Goal: Find specific page/section

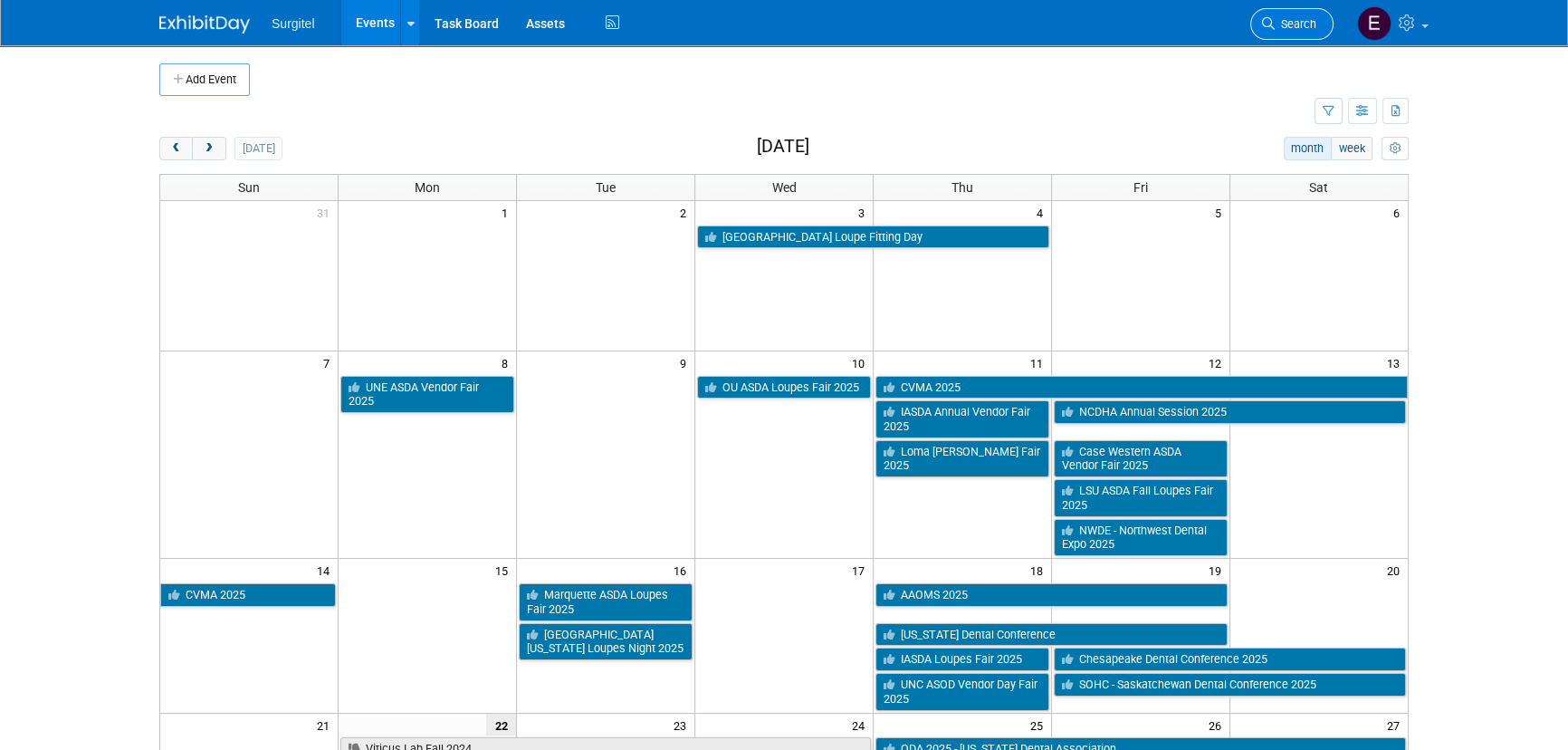
click at [1307, 10] on link "Search" at bounding box center [1292, 24] width 83 height 31
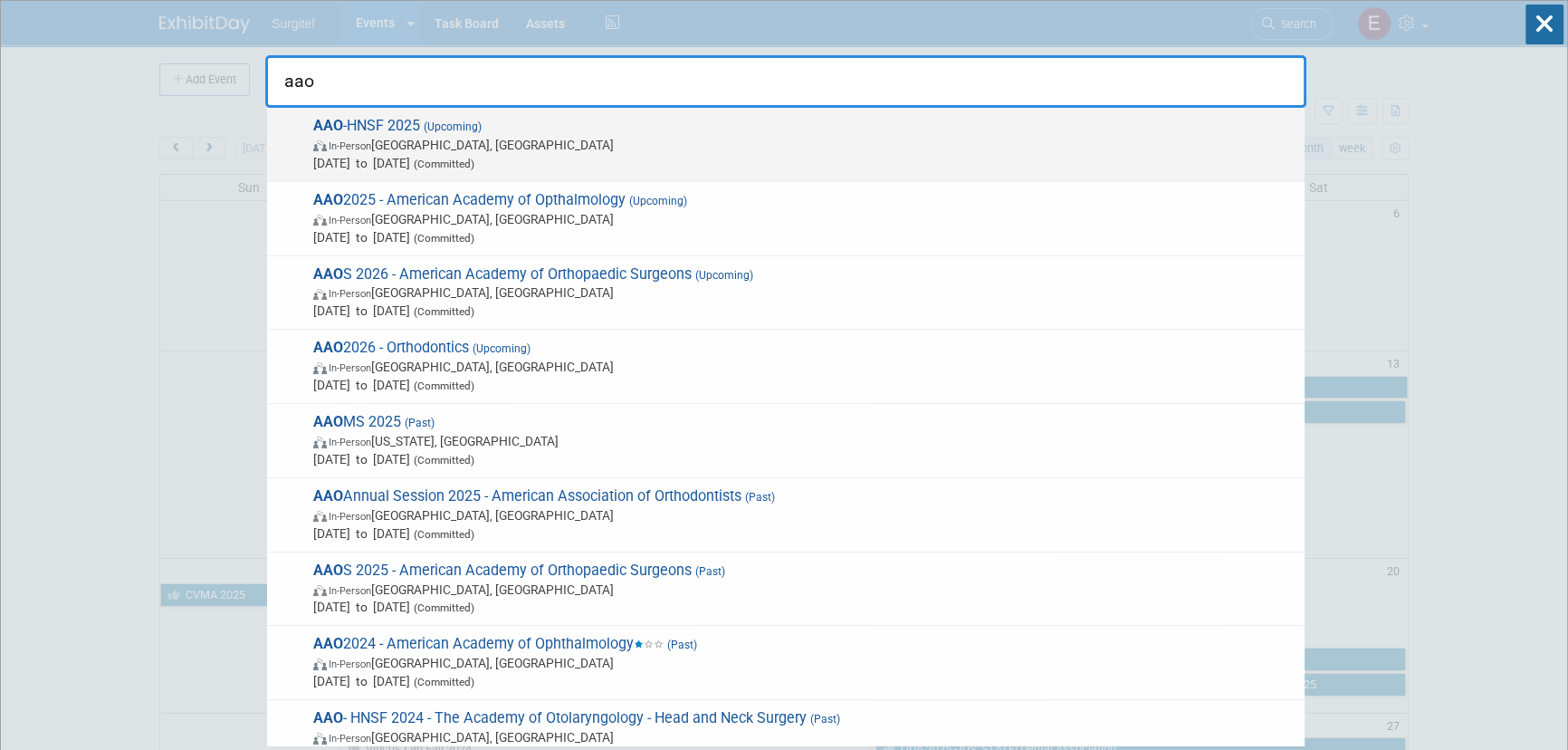
type input "aao"
click at [619, 167] on span "Oct 11, 2025 to Oct 14, 2025 (Committed)" at bounding box center [805, 163] width 983 height 18
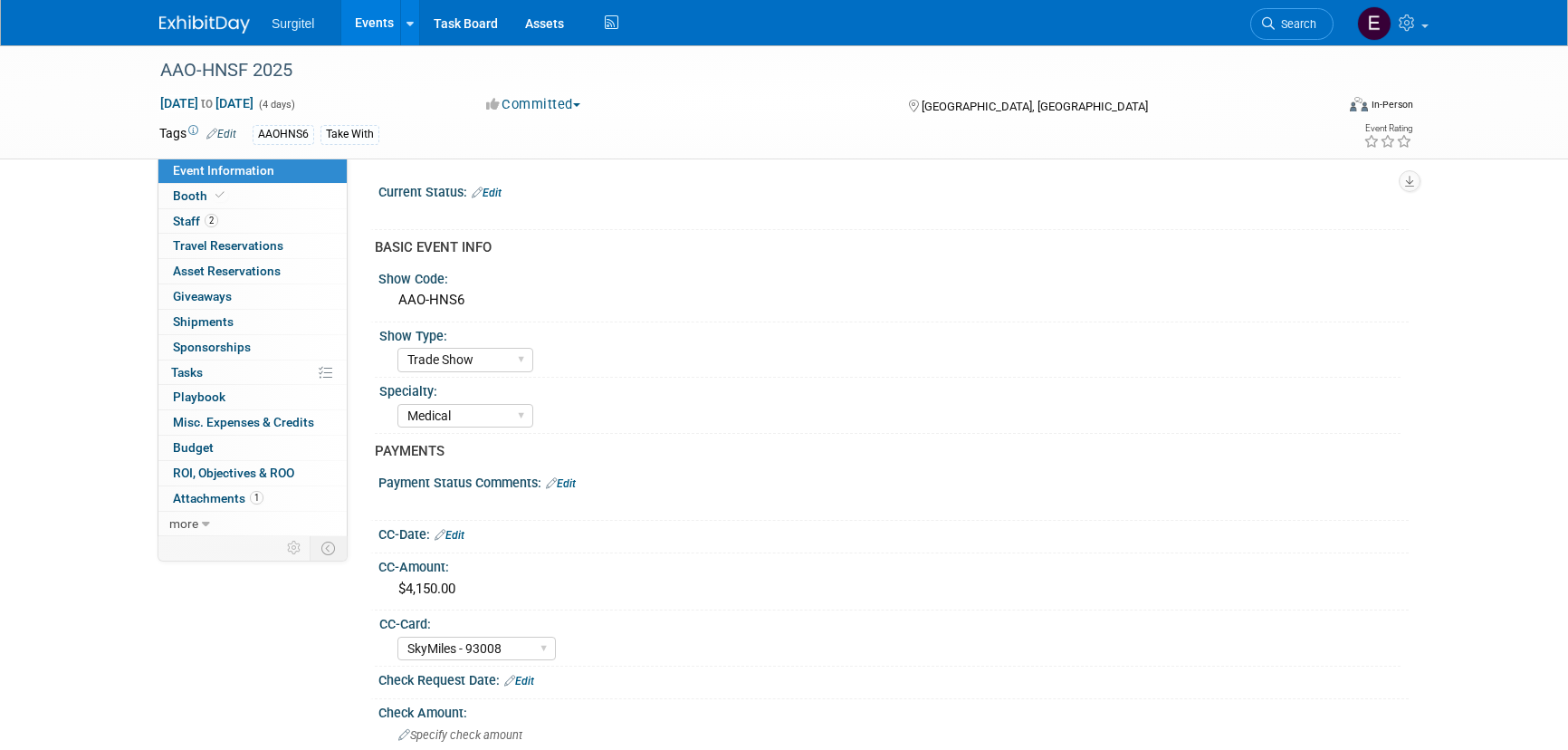
select select "Trade Show"
select select "Medical"
select select "SkyMiles - 93008"
select select "No"
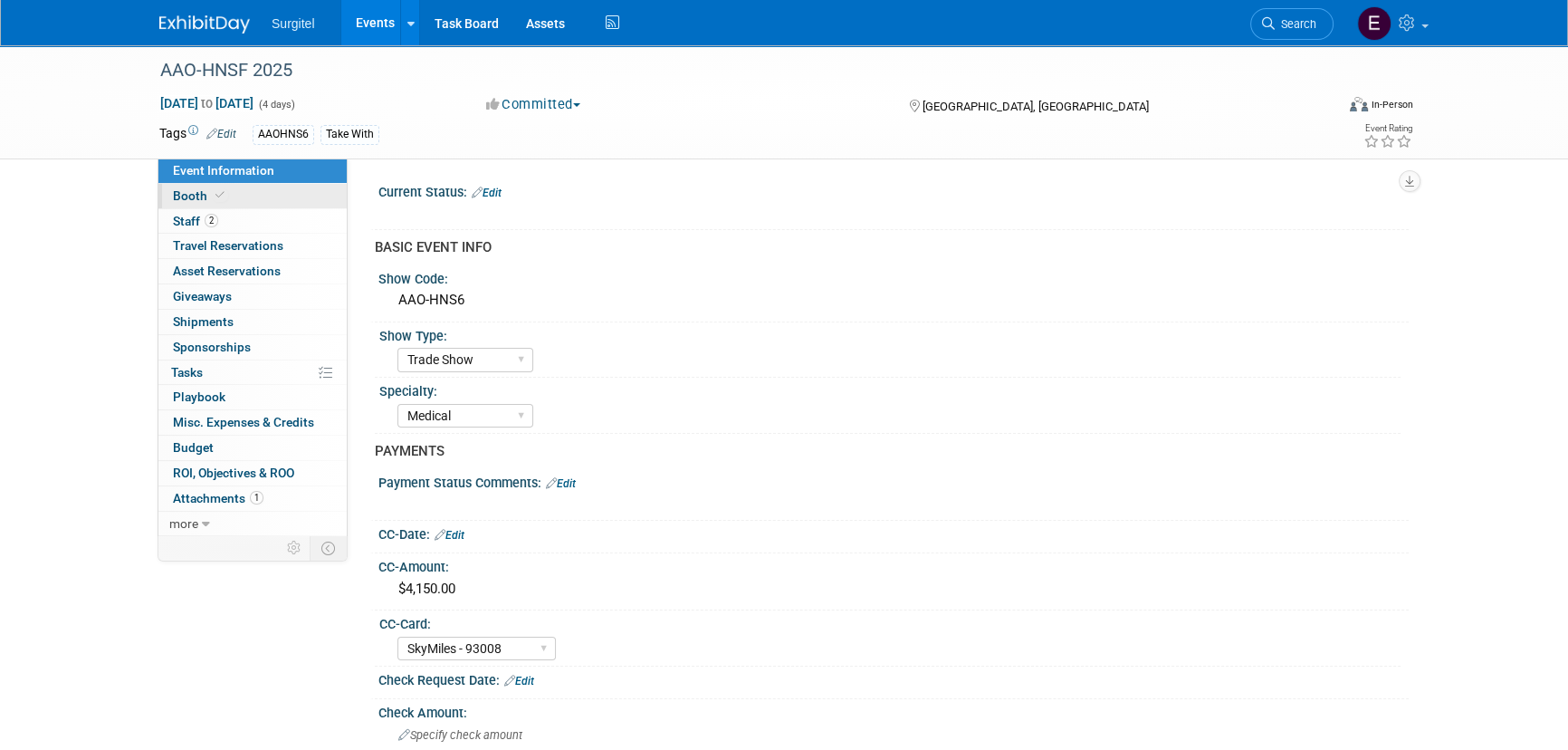
click at [220, 184] on link "Booth" at bounding box center [252, 196] width 188 height 25
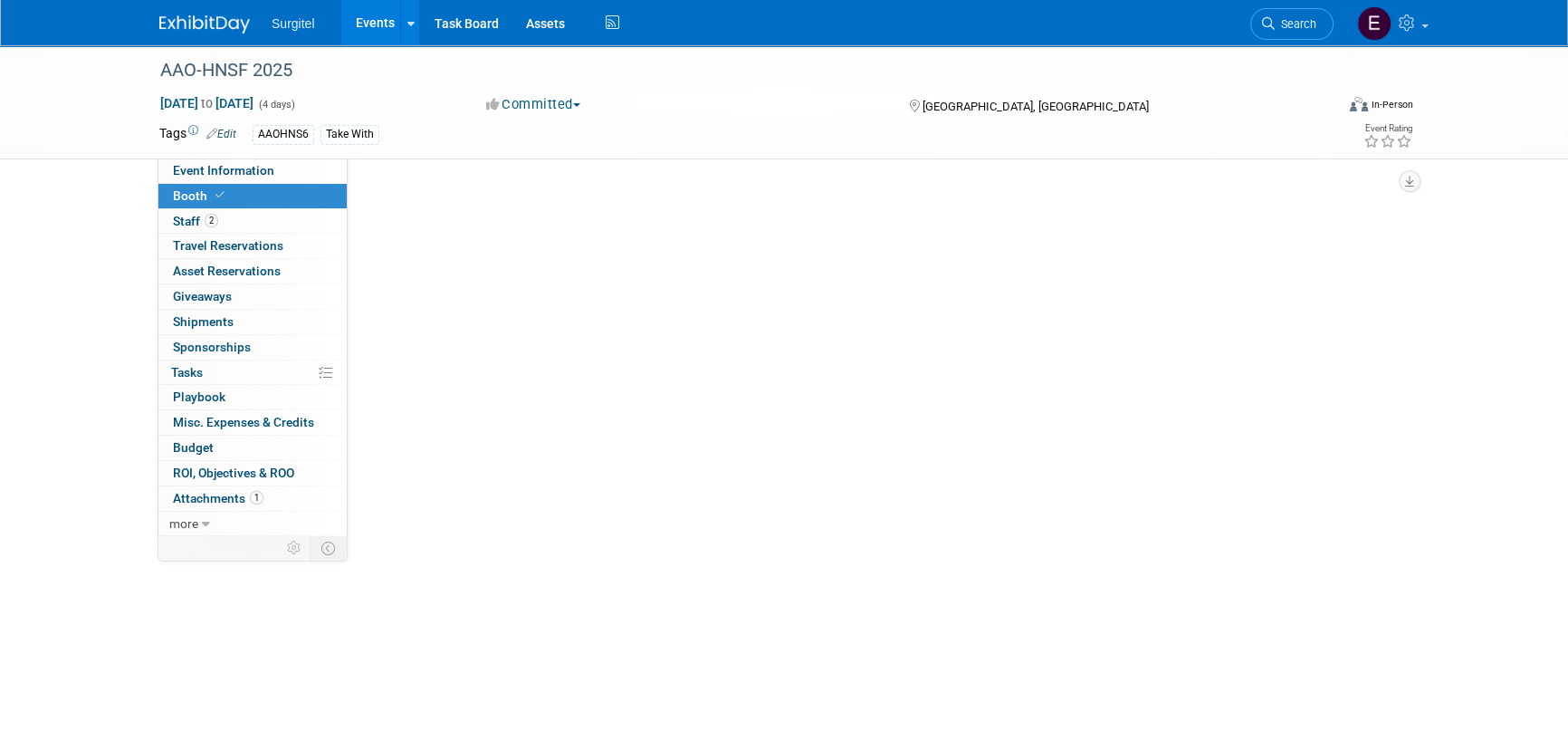
select select "8' Fabric Popup"
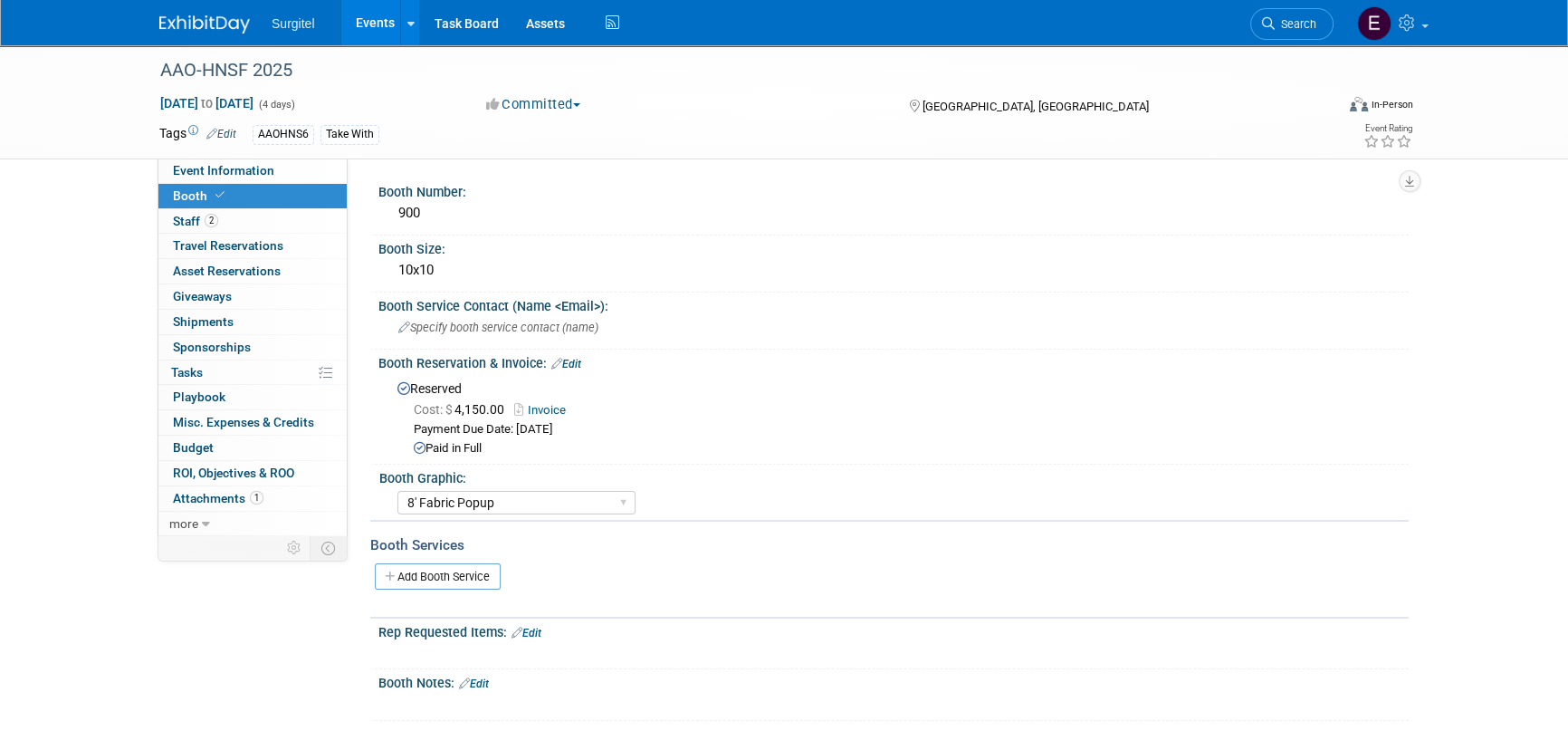
click at [362, 17] on link "Events" at bounding box center [375, 23] width 66 height 45
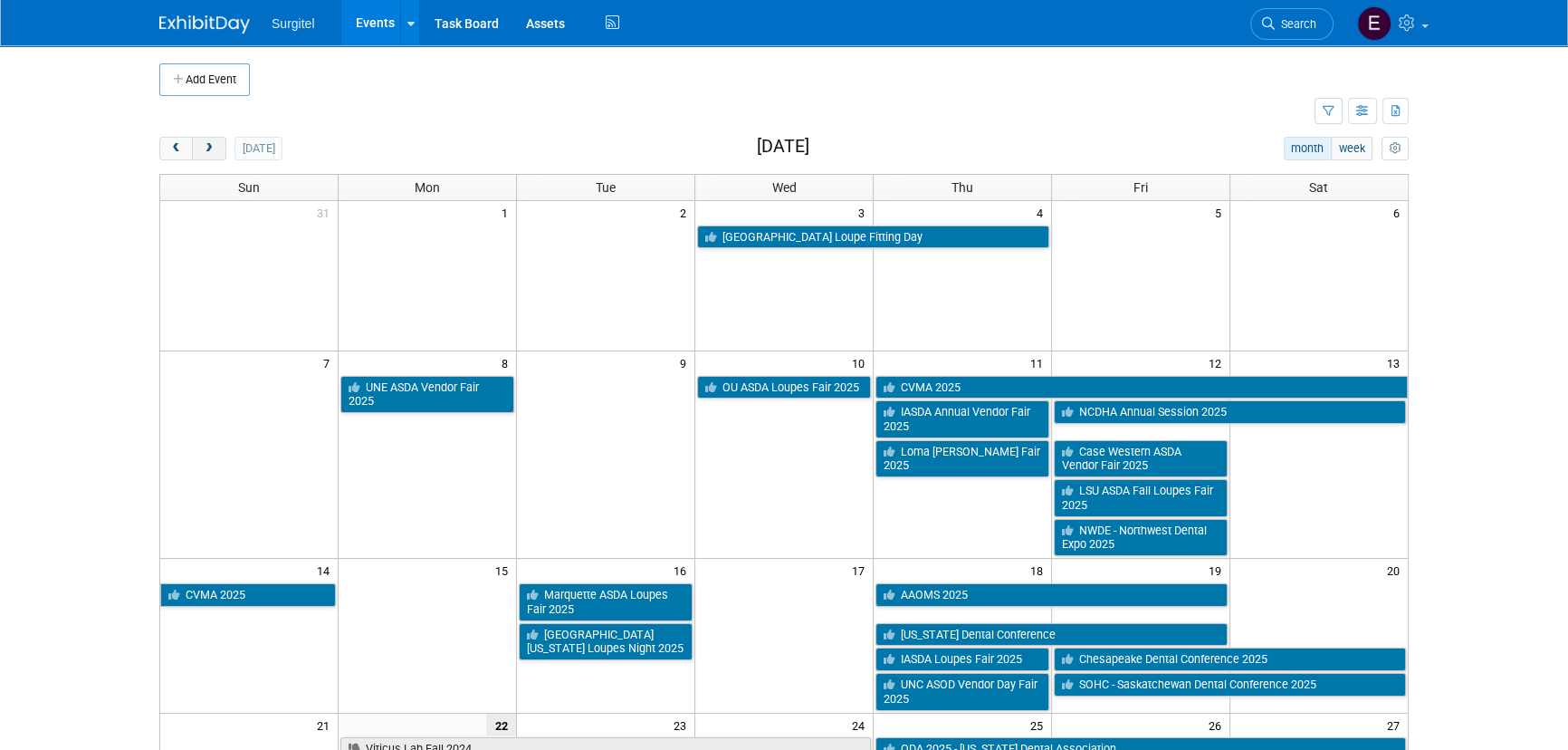
click at [204, 141] on button "next" at bounding box center [208, 148] width 33 height 24
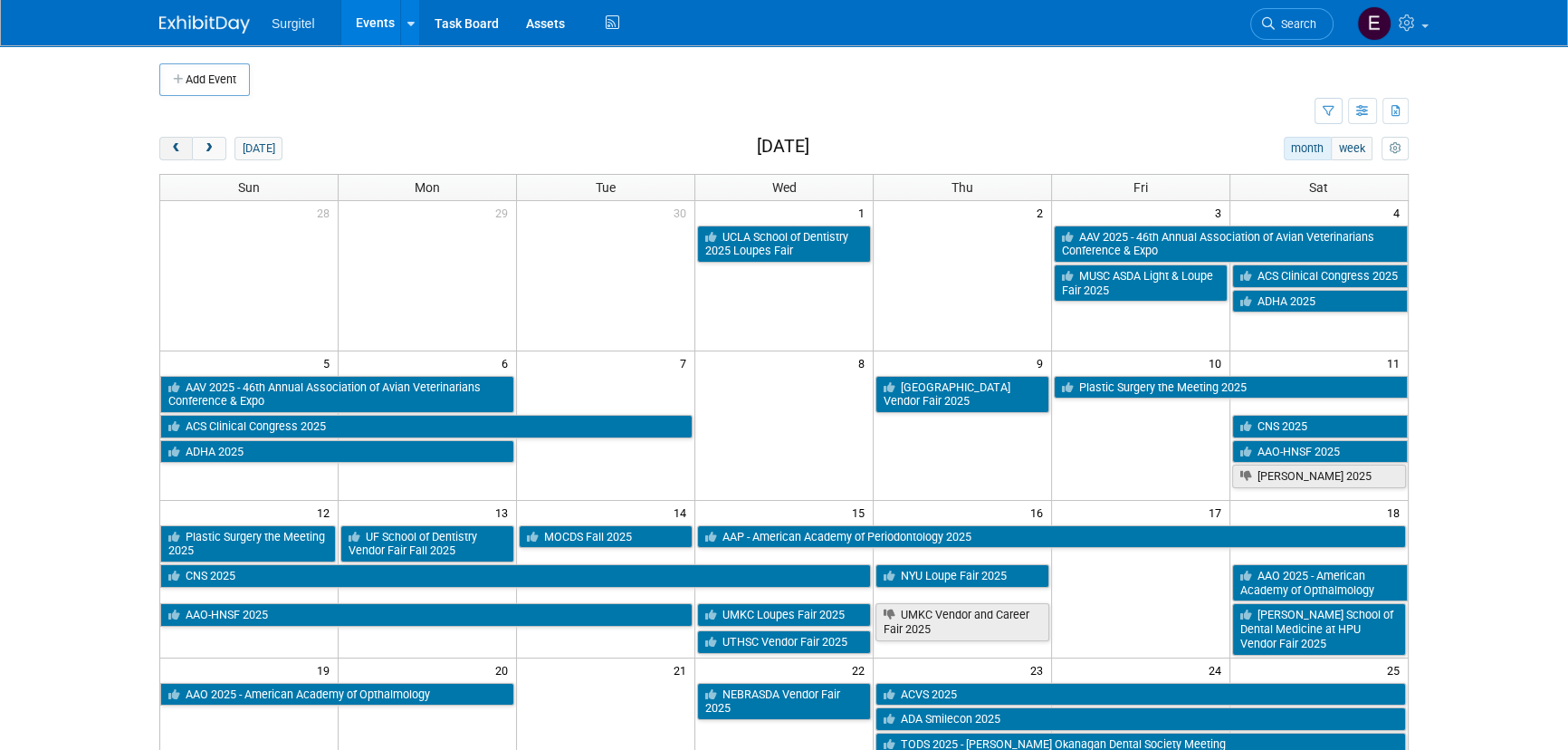
click at [181, 158] on button "prev" at bounding box center [175, 148] width 33 height 24
